Goal: Task Accomplishment & Management: Use online tool/utility

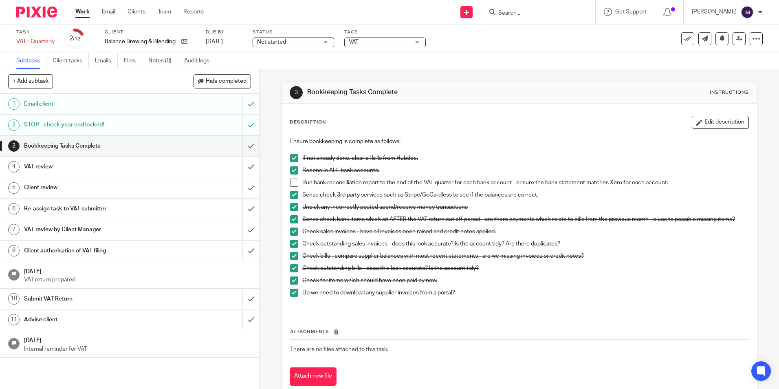
click at [85, 12] on link "Work" at bounding box center [82, 12] width 14 height 8
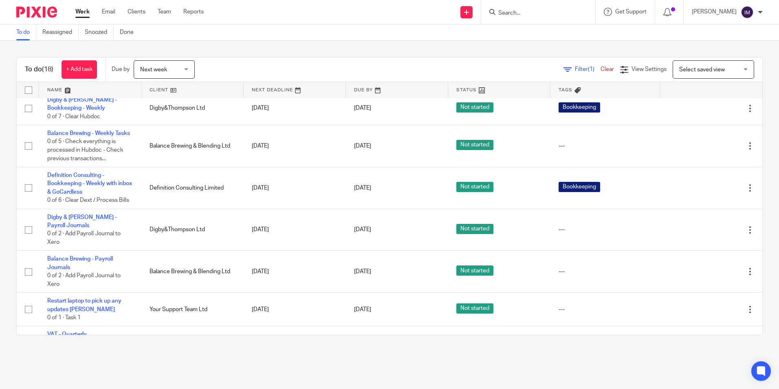
scroll to position [450, 0]
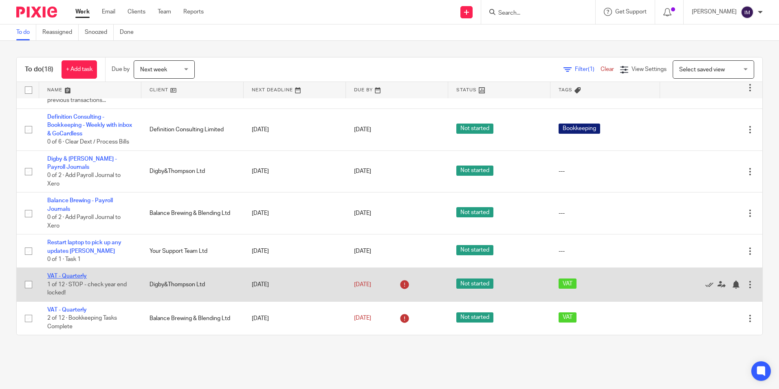
click at [71, 274] on link "VAT - Quarterly" at bounding box center [67, 276] width 40 height 6
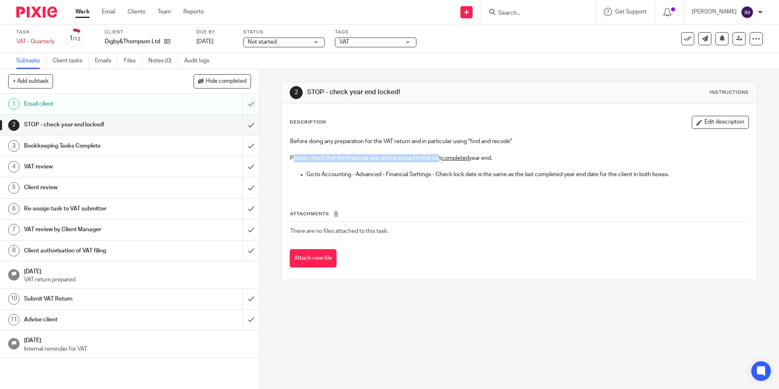
drag, startPoint x: 290, startPoint y: 157, endPoint x: 438, endPoint y: 157, distance: 147.6
click at [438, 157] on p "Please check that the financial year end is locked to the last completed year e…" at bounding box center [519, 158] width 458 height 8
click at [441, 188] on div "Before doing any preparation for the VAT return and in particular using "find a…" at bounding box center [519, 163] width 466 height 60
click at [241, 124] on input "submit" at bounding box center [129, 125] width 259 height 20
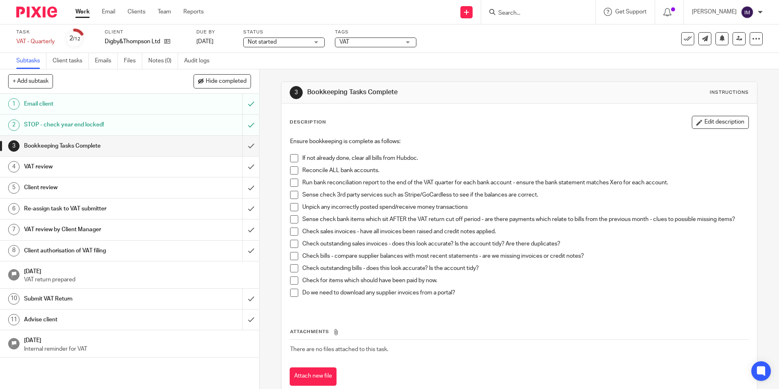
click at [293, 158] on span at bounding box center [294, 158] width 8 height 8
click at [295, 170] on span at bounding box center [294, 170] width 8 height 8
click at [291, 184] on span at bounding box center [294, 183] width 8 height 8
click at [292, 199] on span at bounding box center [294, 195] width 8 height 8
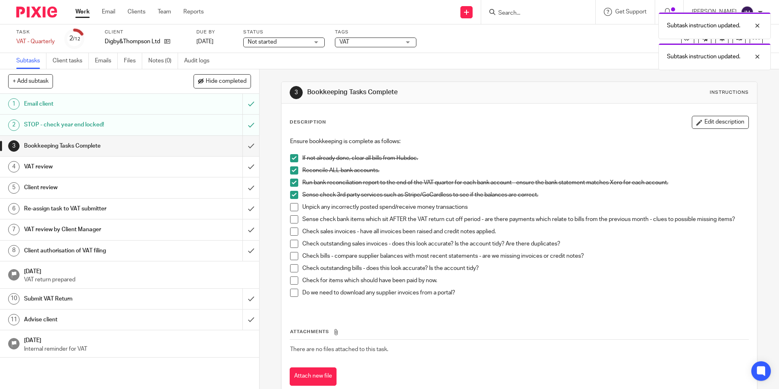
click at [290, 209] on span at bounding box center [294, 207] width 8 height 8
click at [295, 220] on span at bounding box center [294, 219] width 8 height 8
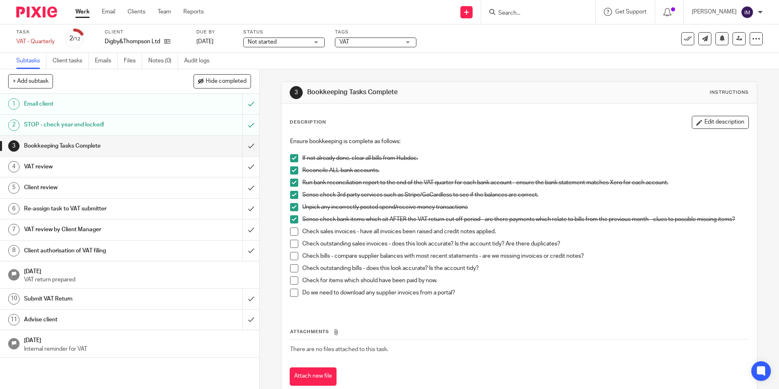
click at [293, 231] on span at bounding box center [294, 231] width 8 height 8
click at [290, 241] on span at bounding box center [294, 244] width 8 height 8
click at [291, 259] on span at bounding box center [294, 256] width 8 height 8
click at [290, 269] on span at bounding box center [294, 268] width 8 height 8
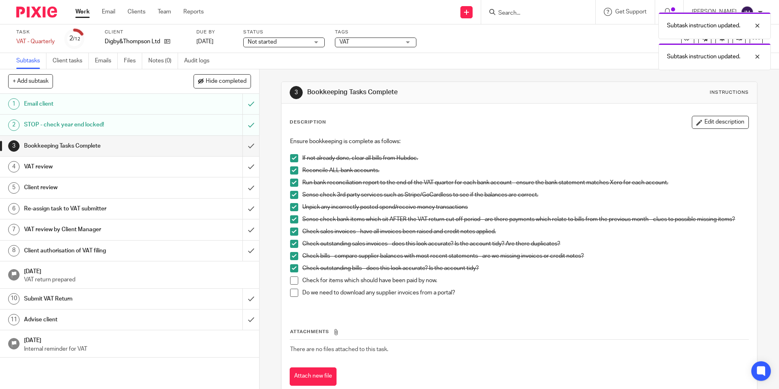
click at [290, 280] on span at bounding box center [294, 280] width 8 height 8
click at [290, 296] on span at bounding box center [294, 293] width 8 height 8
click at [94, 171] on h1 "VAT review" at bounding box center [94, 167] width 140 height 12
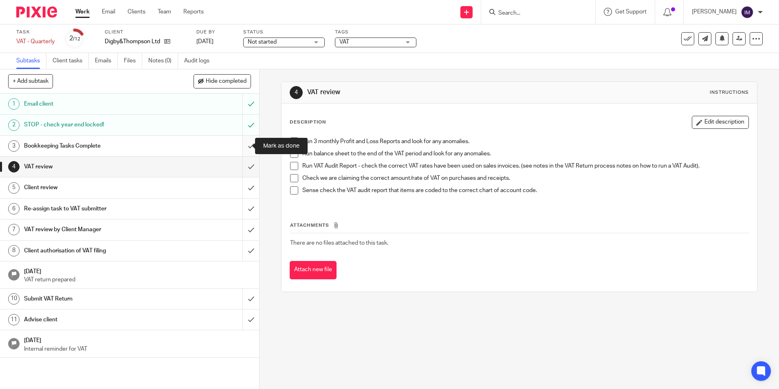
click at [249, 144] on input "submit" at bounding box center [129, 146] width 259 height 20
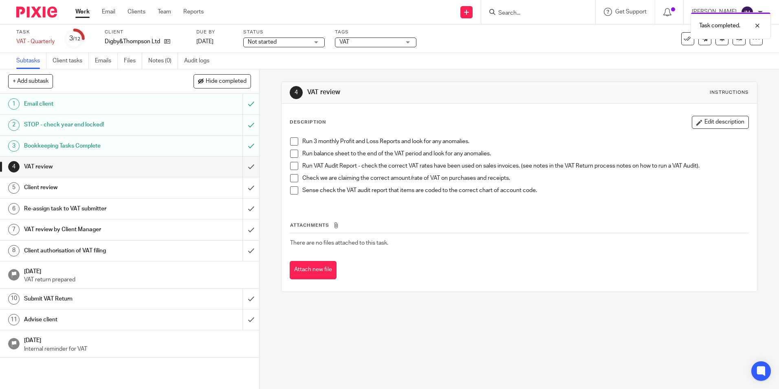
click at [174, 166] on div "VAT review" at bounding box center [129, 167] width 211 height 12
click at [290, 143] on span at bounding box center [294, 141] width 8 height 8
